Goal: Find specific page/section: Locate a particular part of the current website

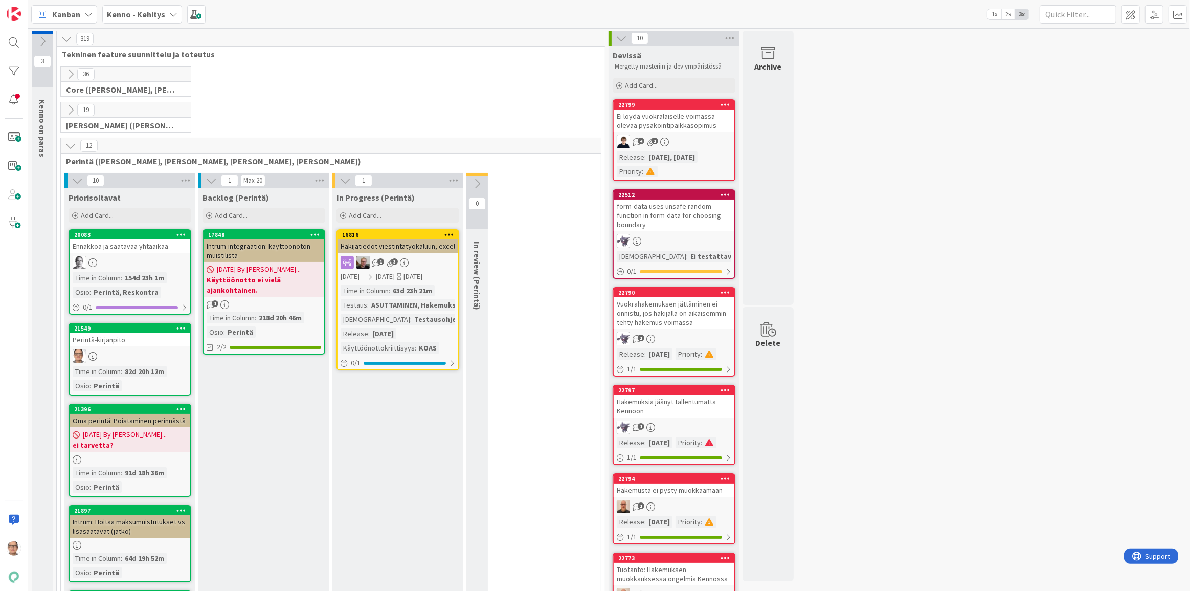
click at [174, 14] on icon at bounding box center [173, 14] width 8 height 8
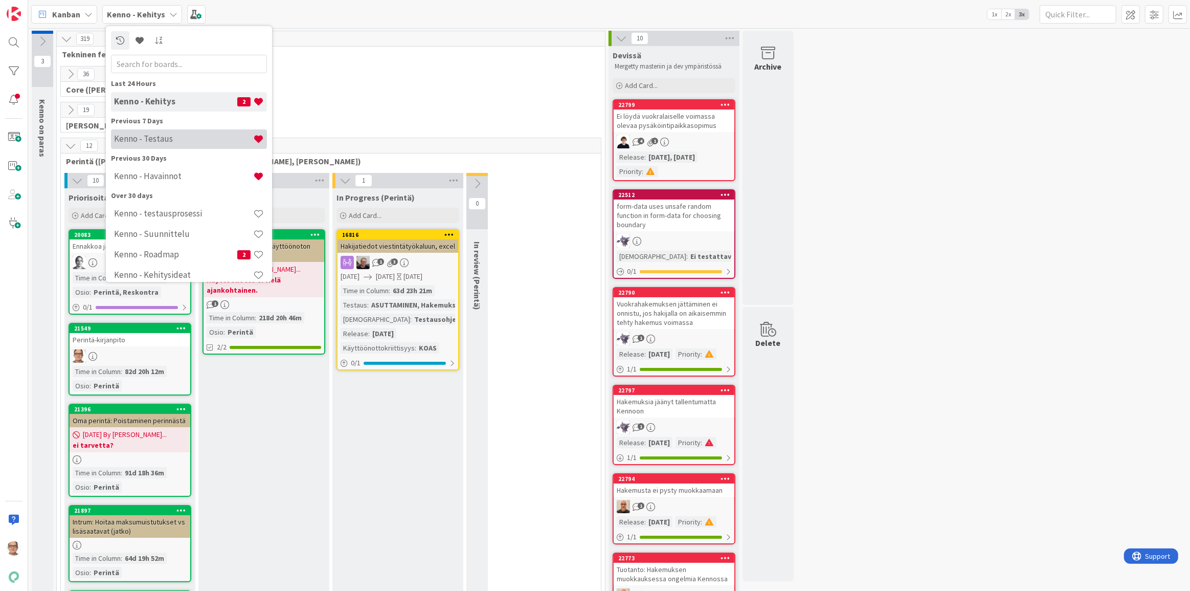
click at [205, 135] on h4 "Kenno - Testaus" at bounding box center [183, 138] width 139 height 10
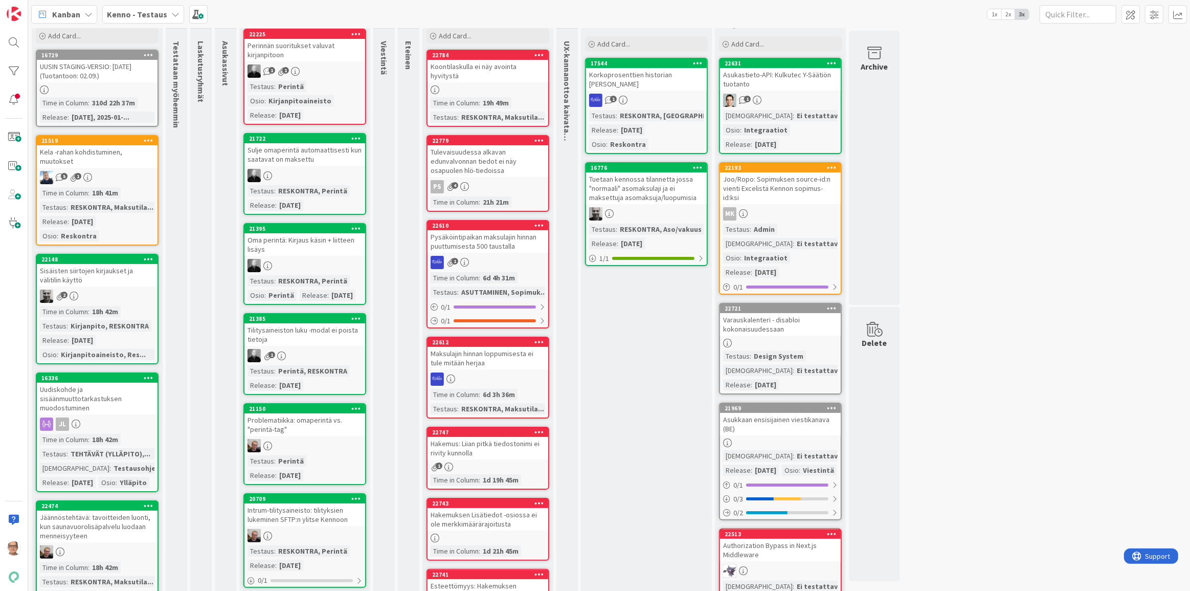
scroll to position [93, 0]
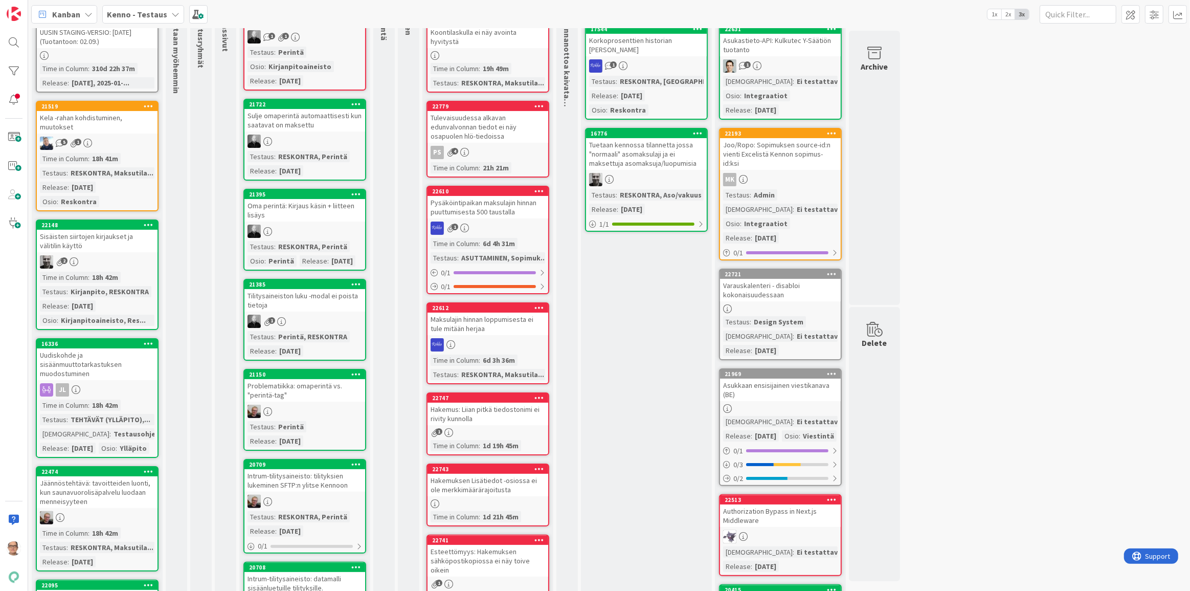
click at [120, 295] on div "Kirjanpito, RESKONTRA" at bounding box center [109, 291] width 83 height 11
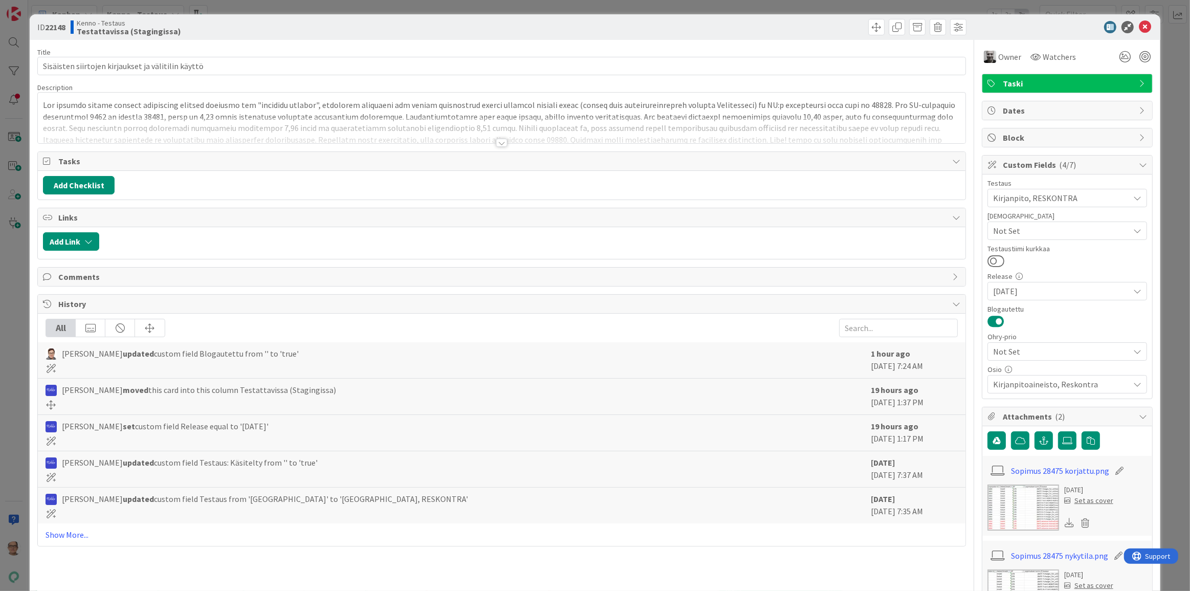
click at [500, 141] on div at bounding box center [501, 143] width 11 height 8
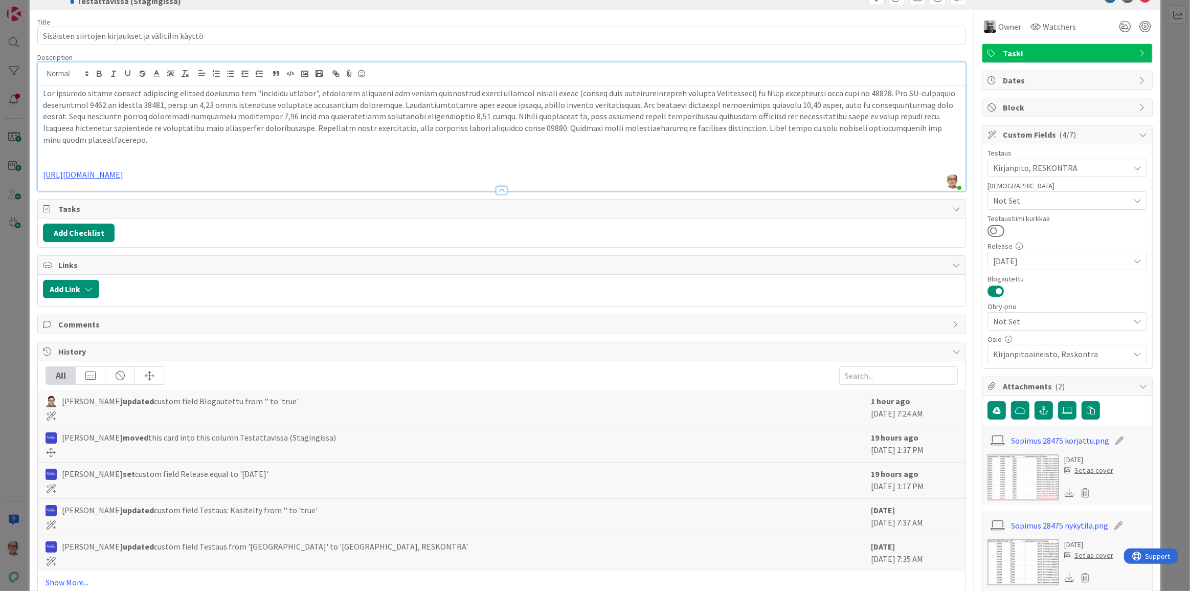
scroll to position [46, 0]
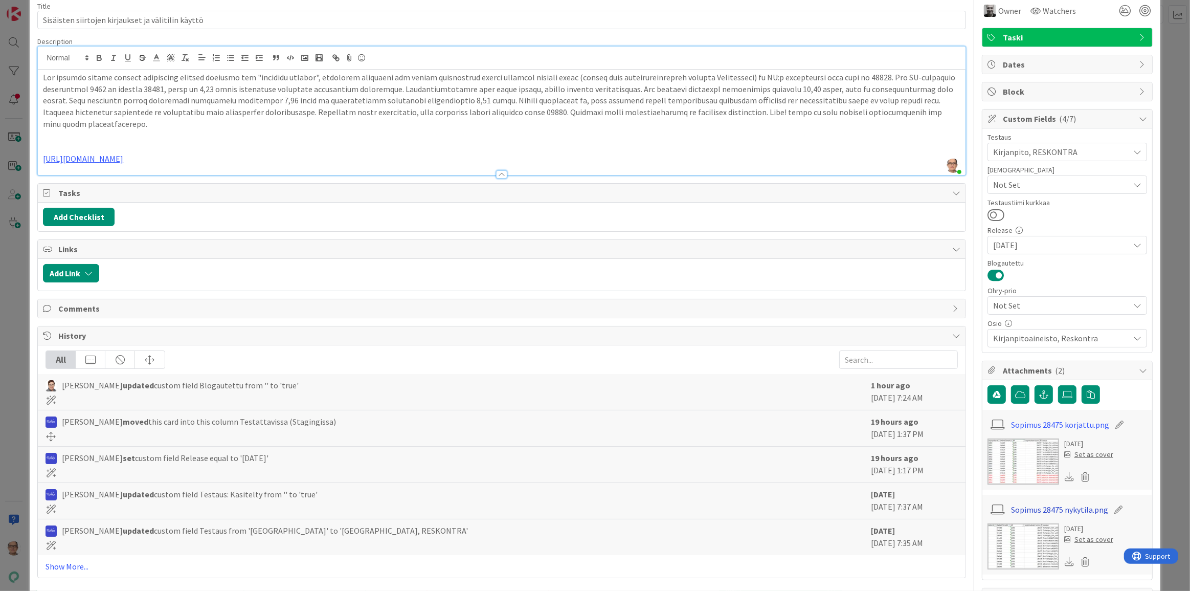
click at [1040, 507] on link "Sopimus 28475 nykytila.png" at bounding box center [1059, 509] width 97 height 12
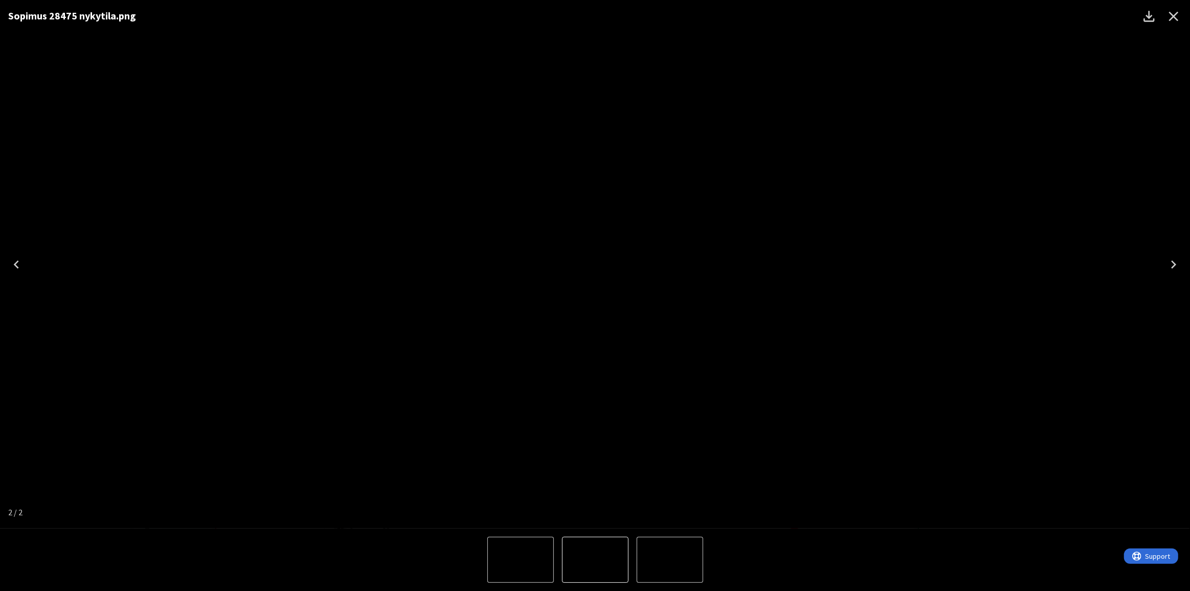
click at [1173, 260] on icon "Next" at bounding box center [1173, 264] width 16 height 16
click at [1173, 262] on icon "Next" at bounding box center [1173, 264] width 5 height 8
click at [1173, 260] on icon "Next" at bounding box center [1173, 264] width 16 height 16
click at [1174, 16] on icon "Close" at bounding box center [1173, 16] width 16 height 16
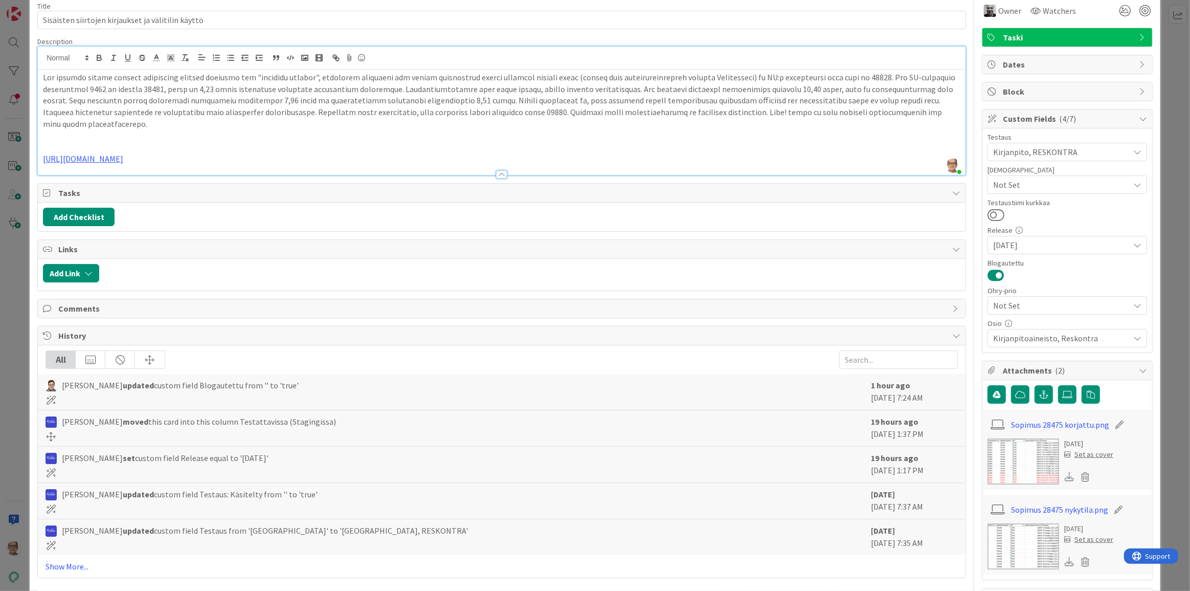
click at [1016, 553] on img at bounding box center [1023, 546] width 72 height 46
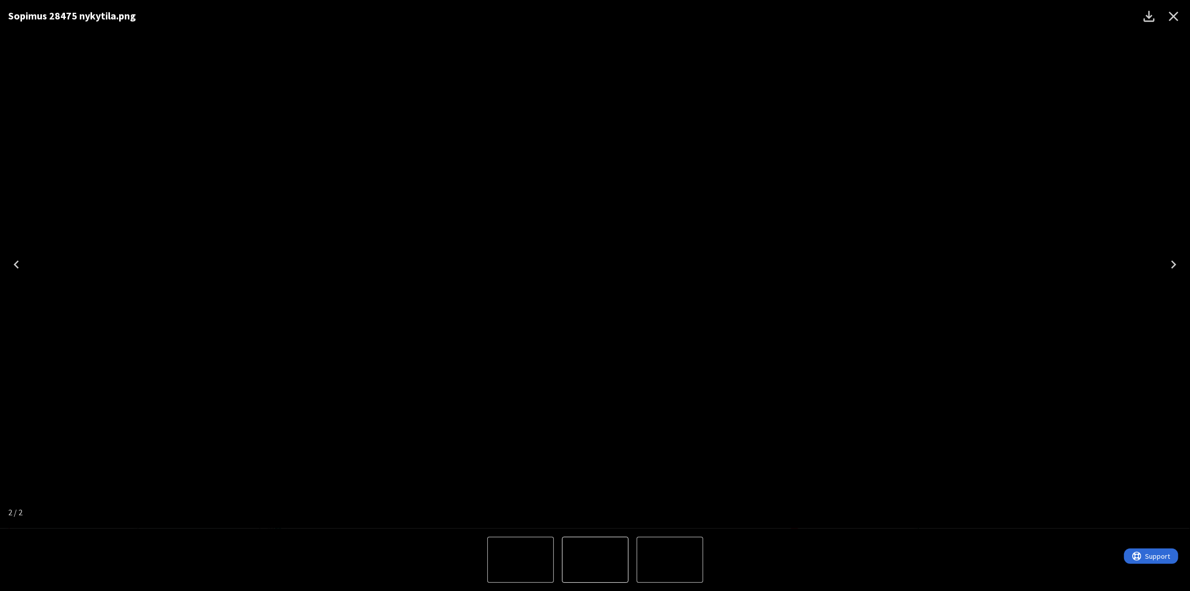
click at [1170, 15] on icon "Close" at bounding box center [1173, 16] width 16 height 16
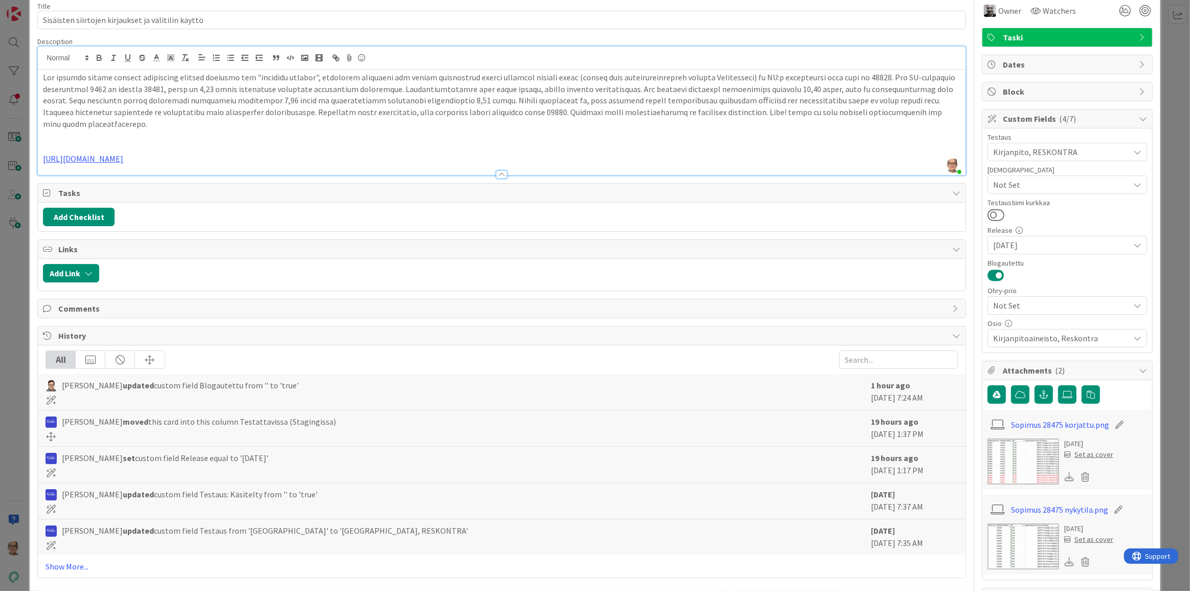
click at [1010, 554] on img at bounding box center [1023, 546] width 72 height 46
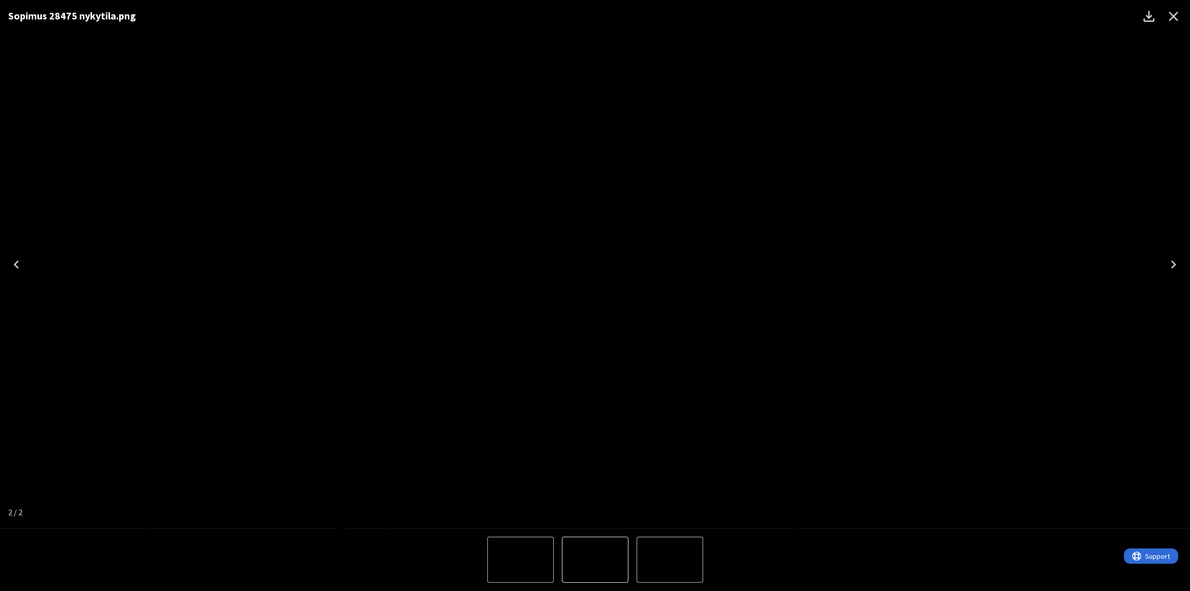
drag, startPoint x: 1175, startPoint y: 265, endPoint x: 1178, endPoint y: 259, distance: 6.9
click at [1176, 262] on icon "Next" at bounding box center [1173, 264] width 16 height 16
click at [18, 264] on icon "Previous" at bounding box center [16, 264] width 16 height 16
click at [1171, 263] on icon "Next" at bounding box center [1173, 264] width 16 height 16
click at [1174, 263] on icon "Next" at bounding box center [1173, 264] width 16 height 16
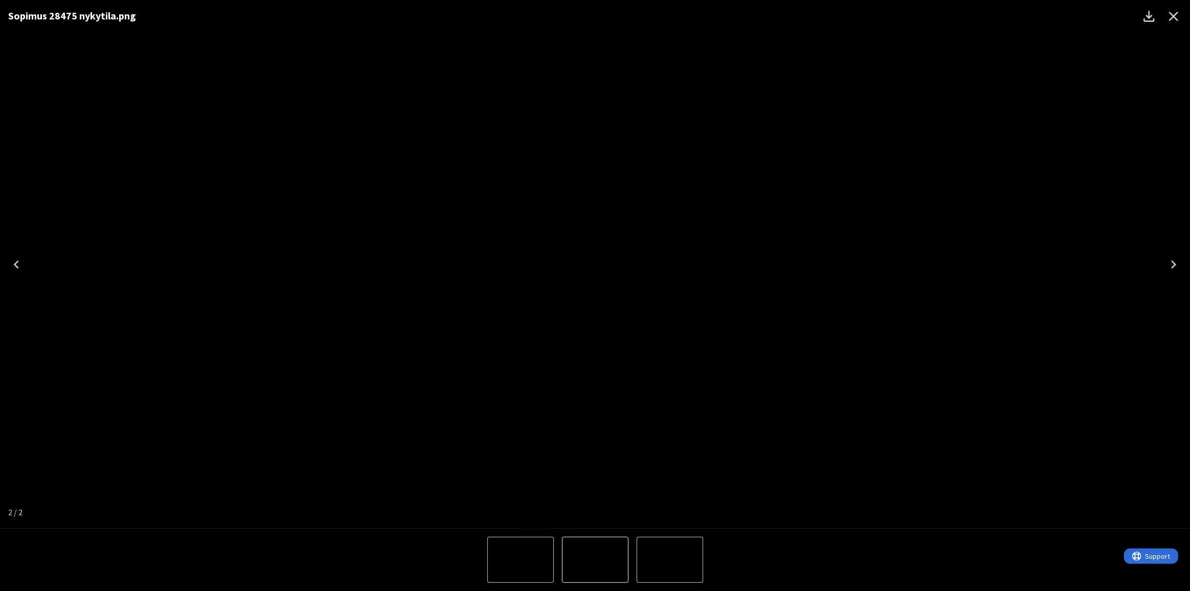
click at [1172, 15] on icon "Close" at bounding box center [1174, 17] width 10 height 10
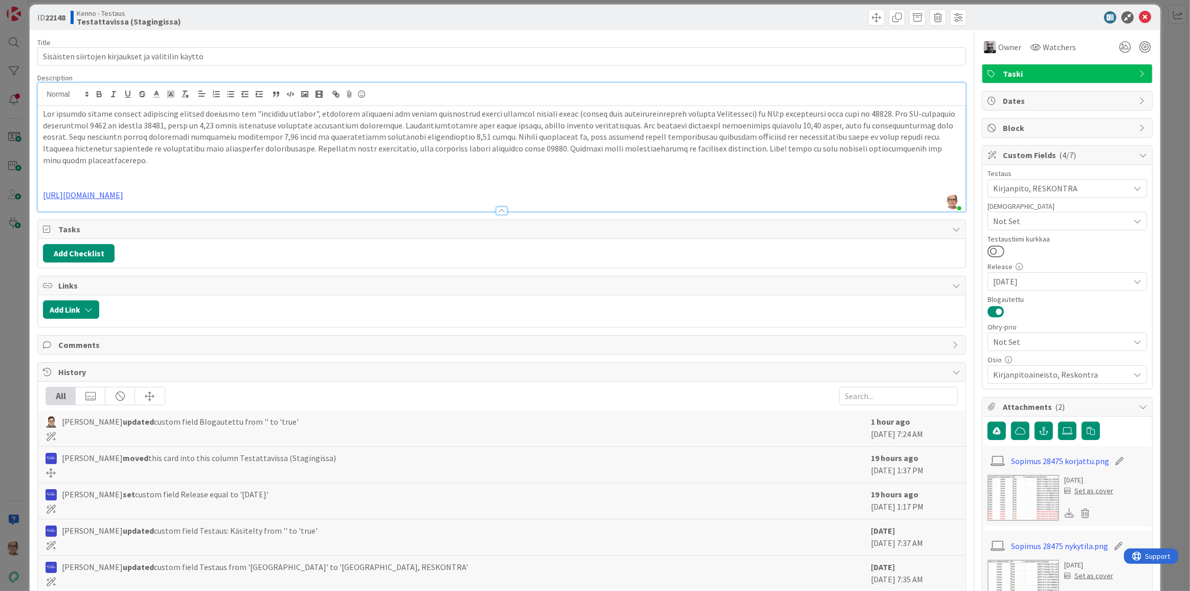
scroll to position [0, 0]
